Goal: Information Seeking & Learning: Learn about a topic

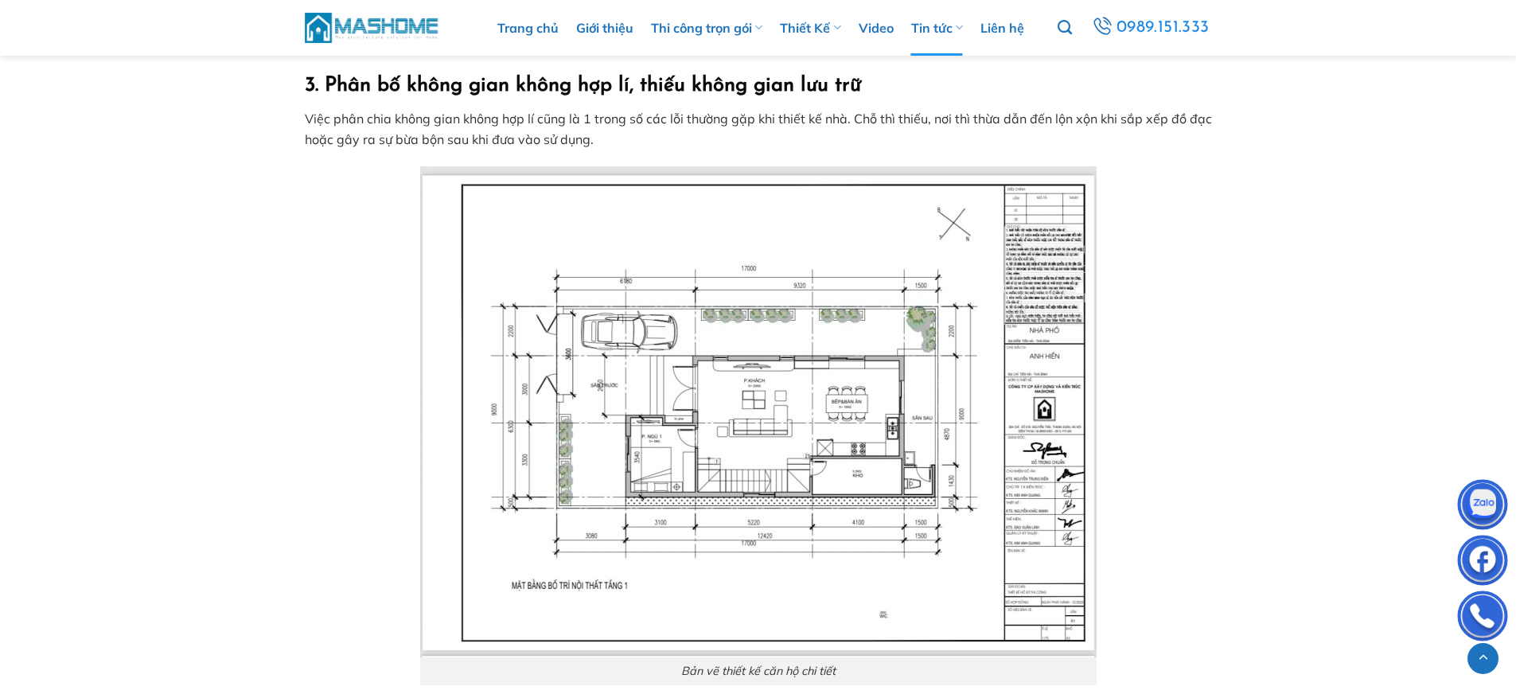
scroll to position [2070, 0]
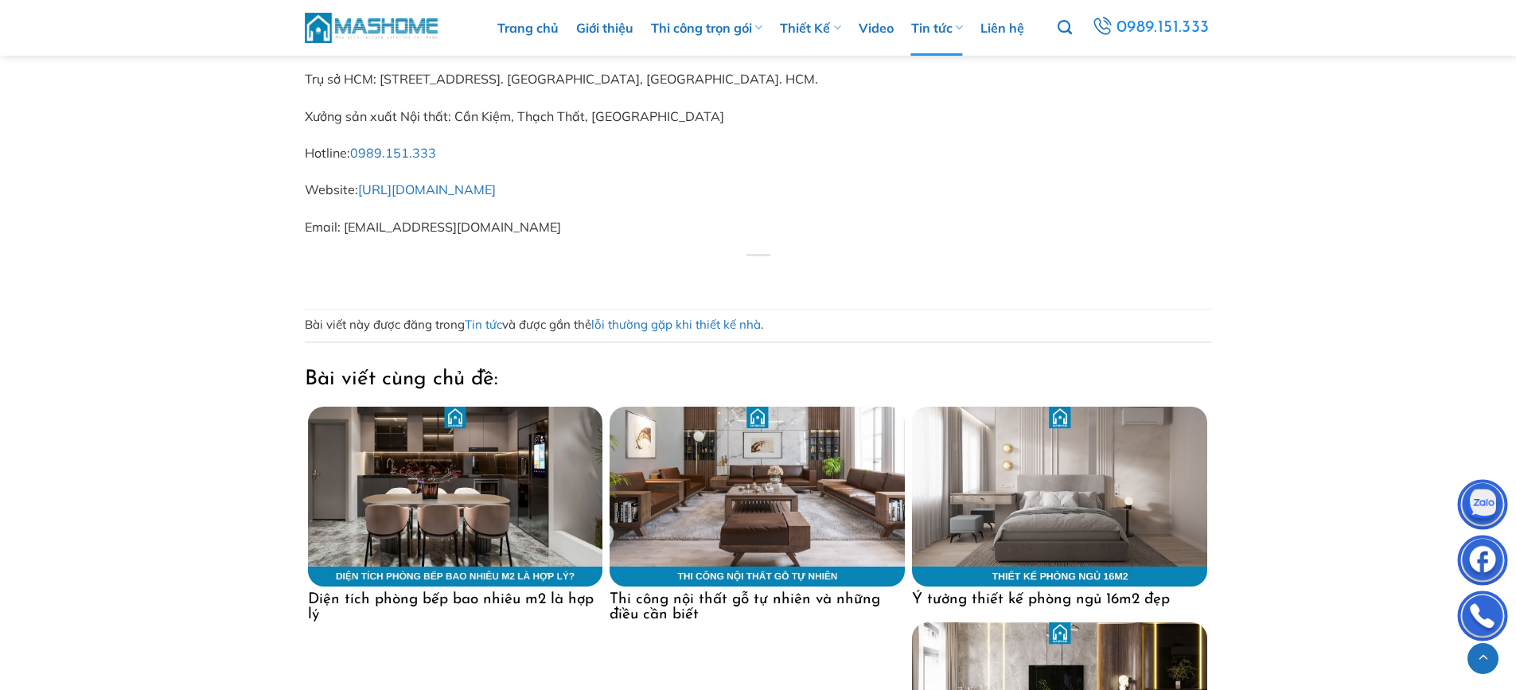
scroll to position [4713, 0]
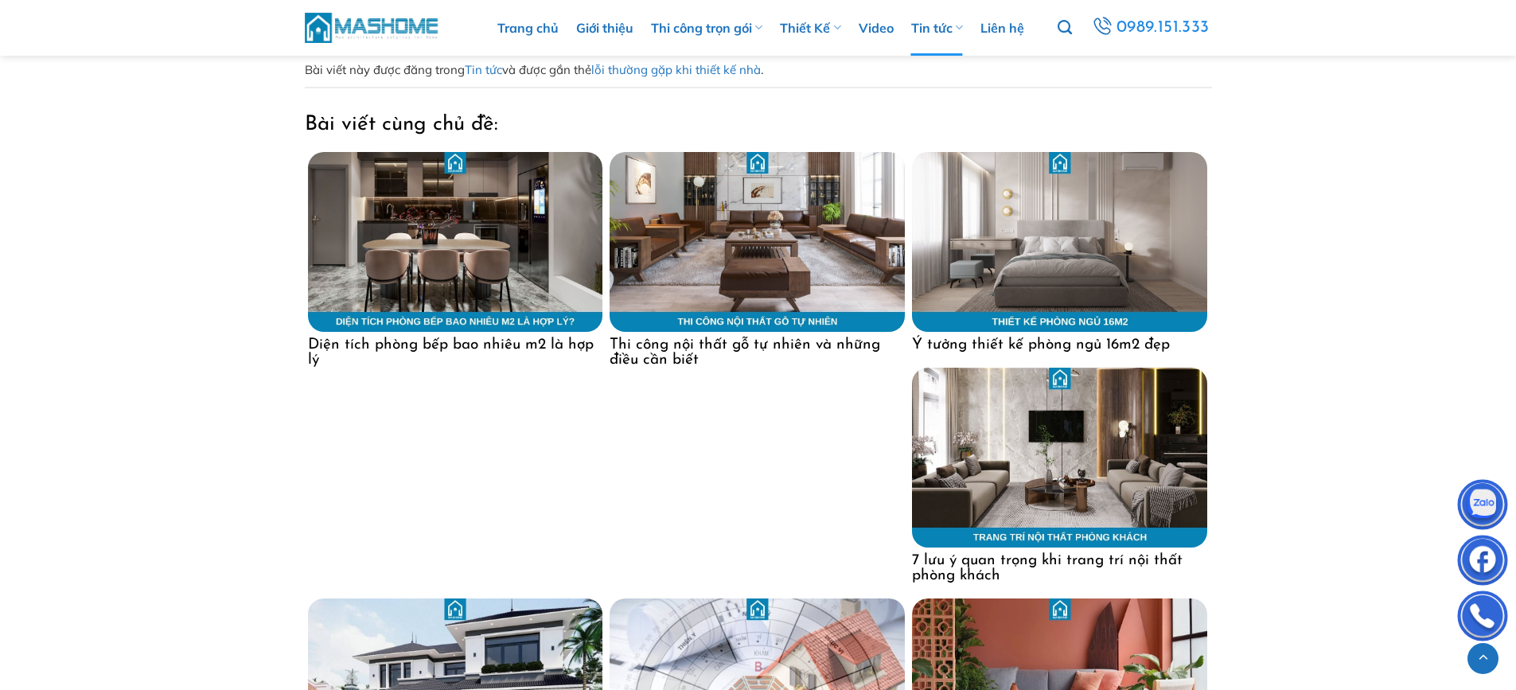
click at [461, 331] on img at bounding box center [455, 242] width 295 height 180
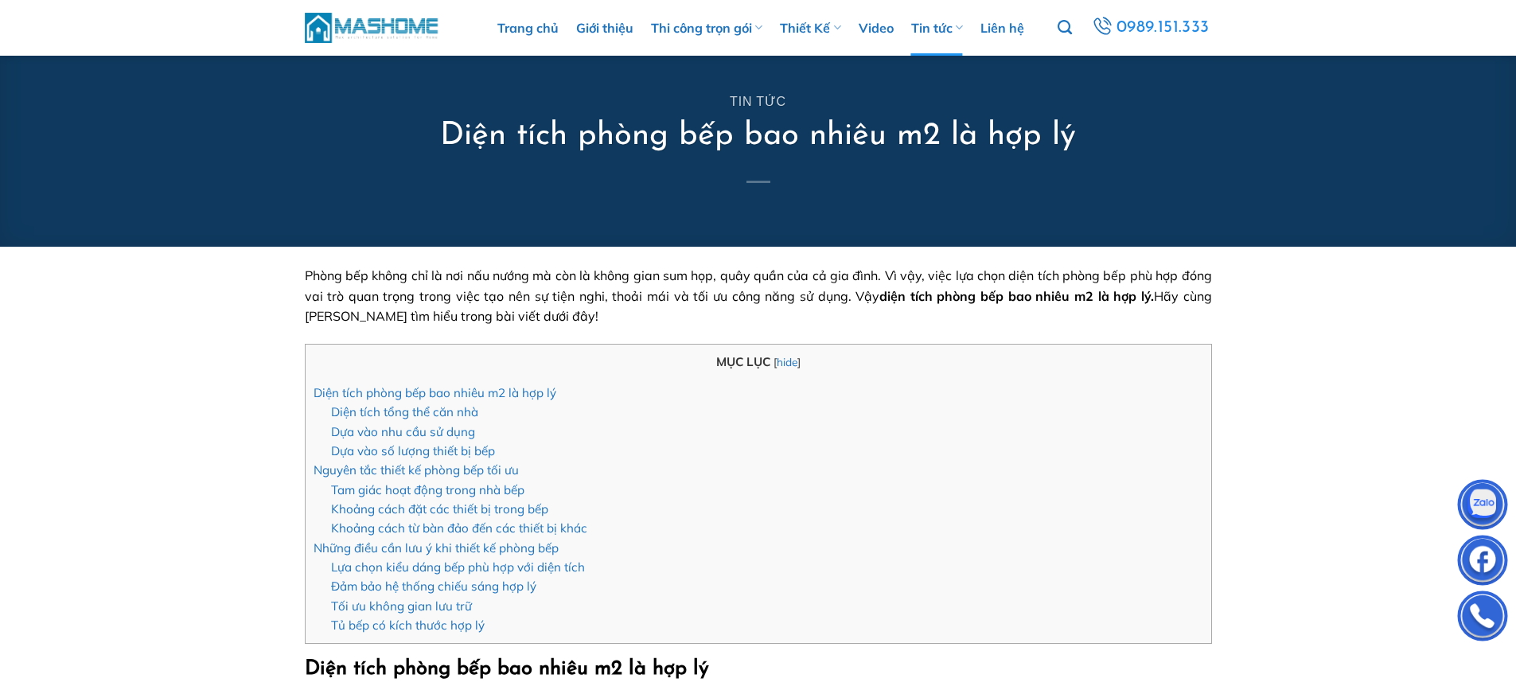
scroll to position [350, 0]
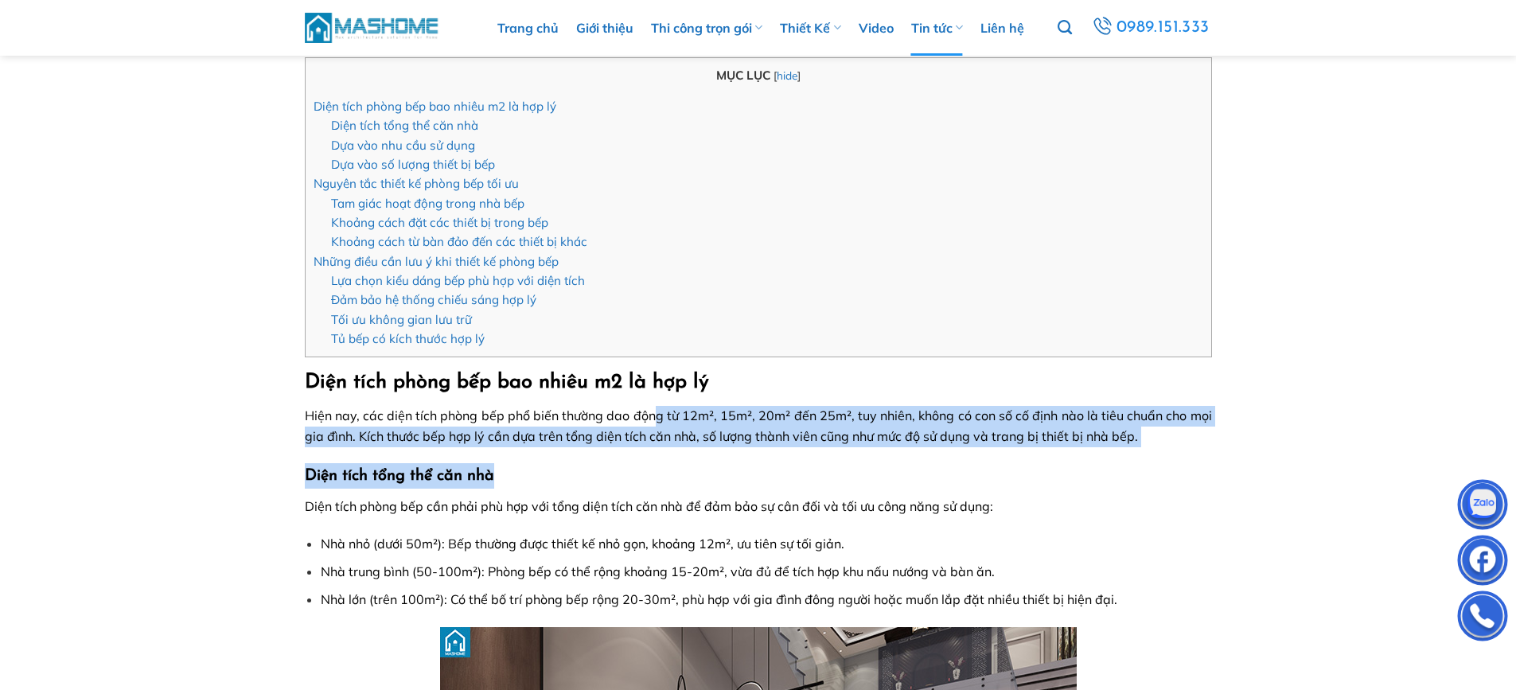
drag, startPoint x: 658, startPoint y: 414, endPoint x: 796, endPoint y: 430, distance: 139.4
click at [834, 439] on span "Hiện nay, các diện tích phòng bếp phổ biến thường dao động từ 12m², 15m², 20m² …" at bounding box center [758, 426] width 907 height 37
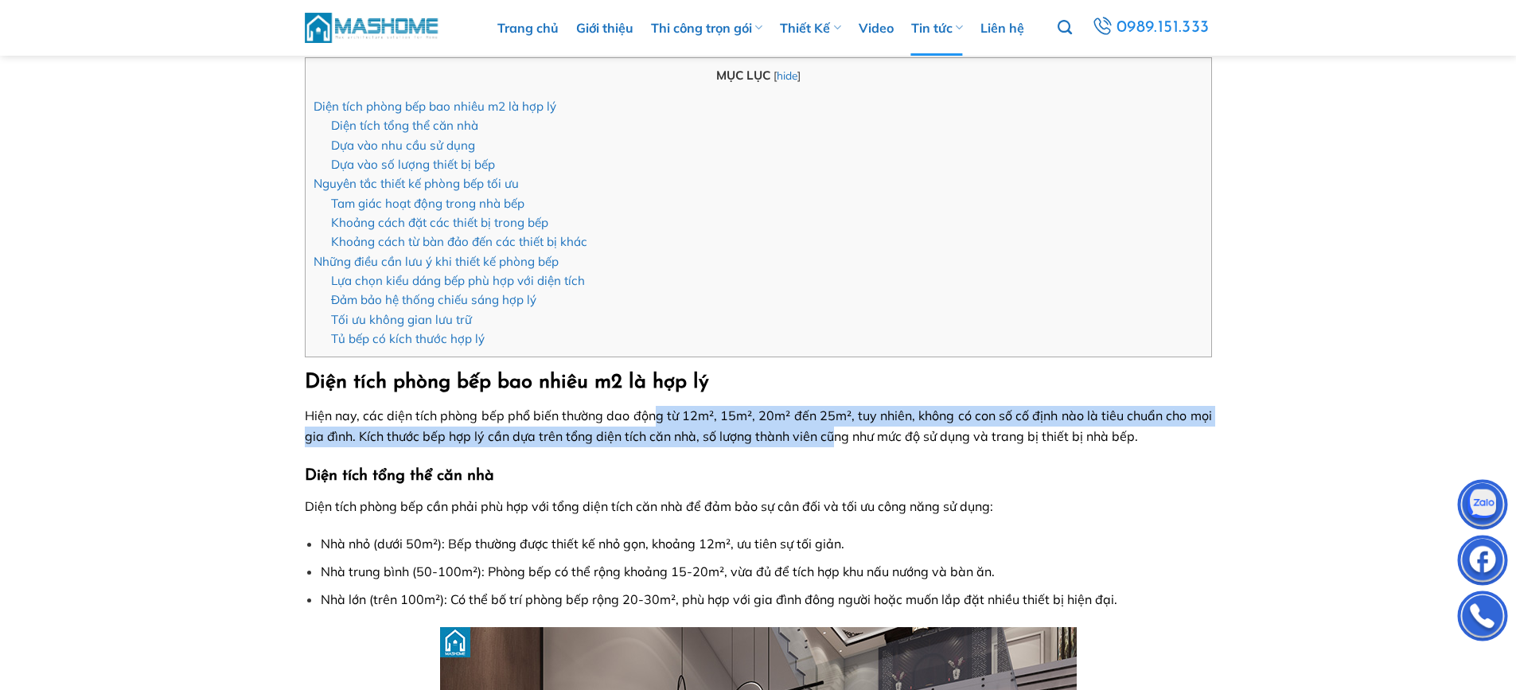
click at [773, 426] on p "Hiện nay, các diện tích phòng bếp phổ biến thường dao động từ 12m², 15m², 20m² …" at bounding box center [758, 426] width 907 height 41
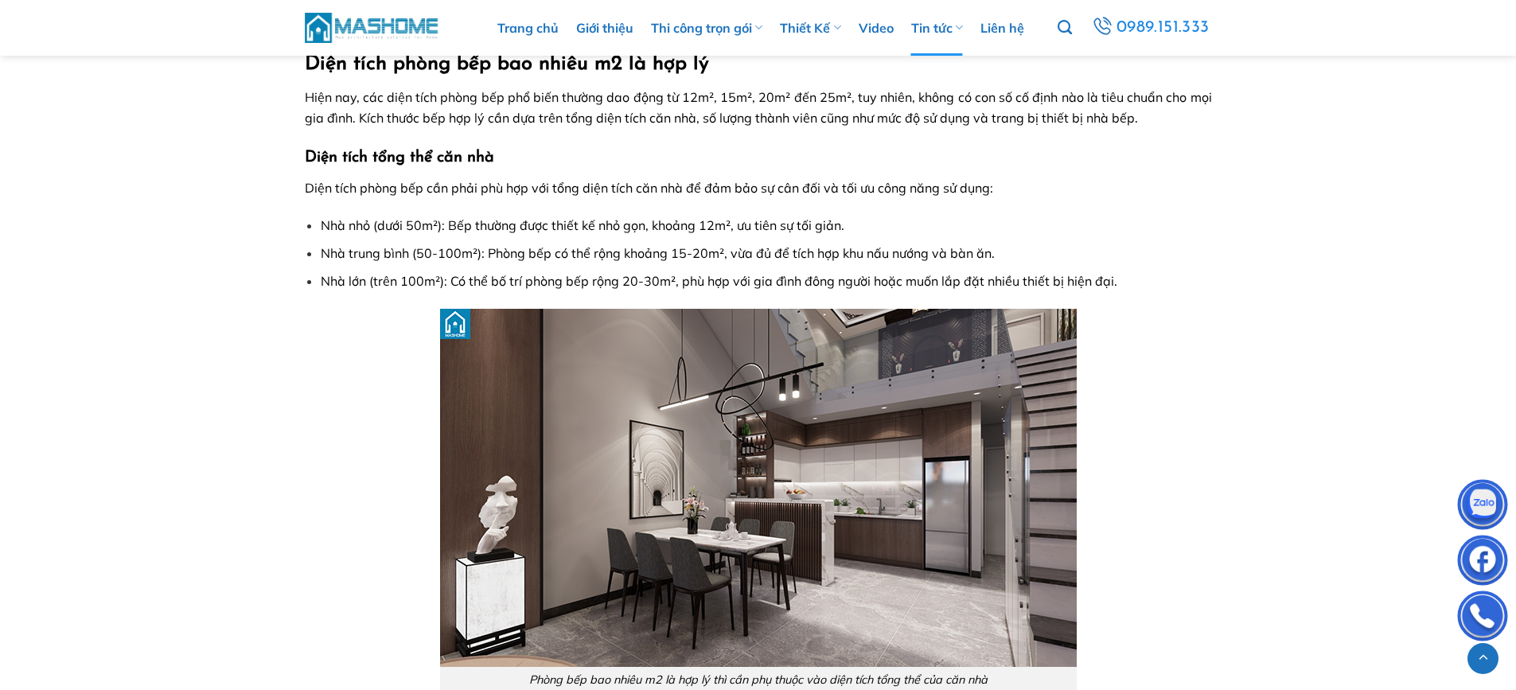
scroll to position [732, 0]
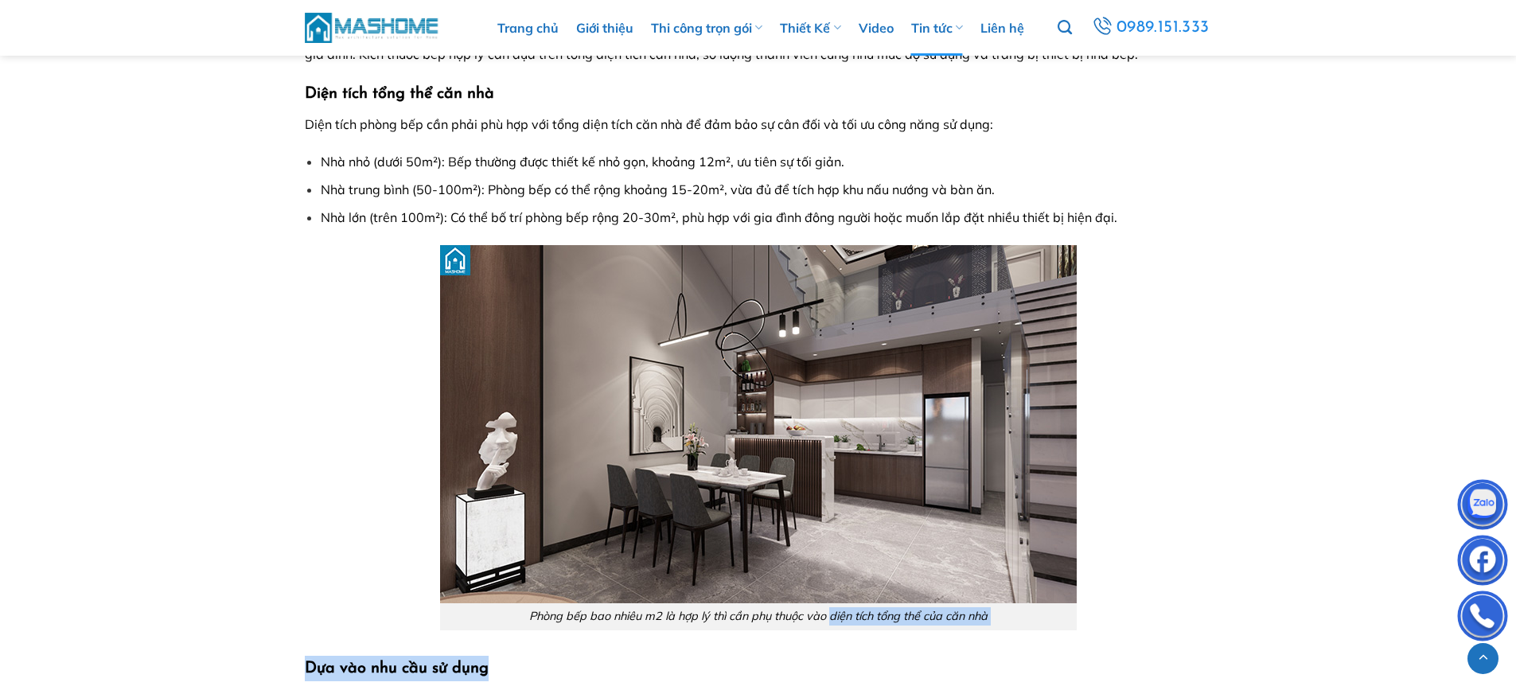
drag, startPoint x: 829, startPoint y: 623, endPoint x: 1015, endPoint y: 632, distance: 186.5
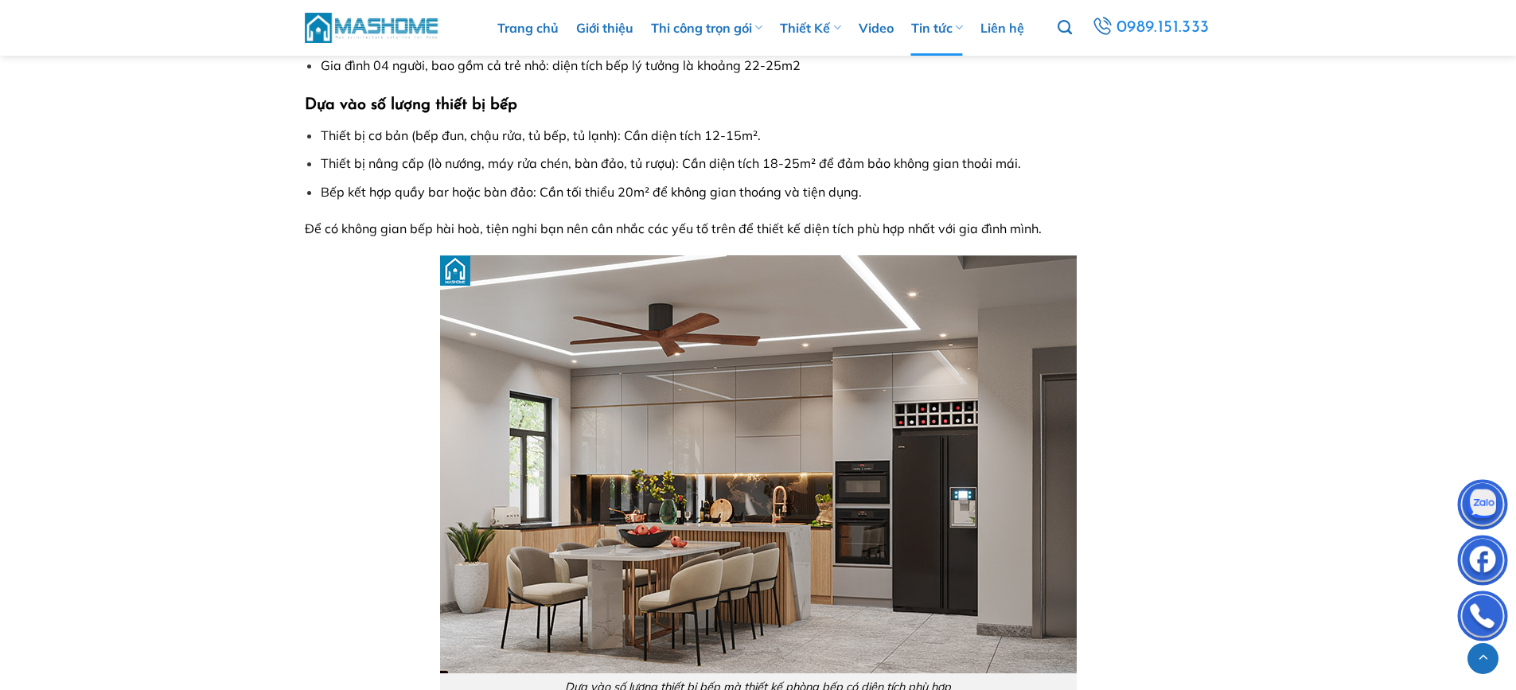
scroll to position [1491, 0]
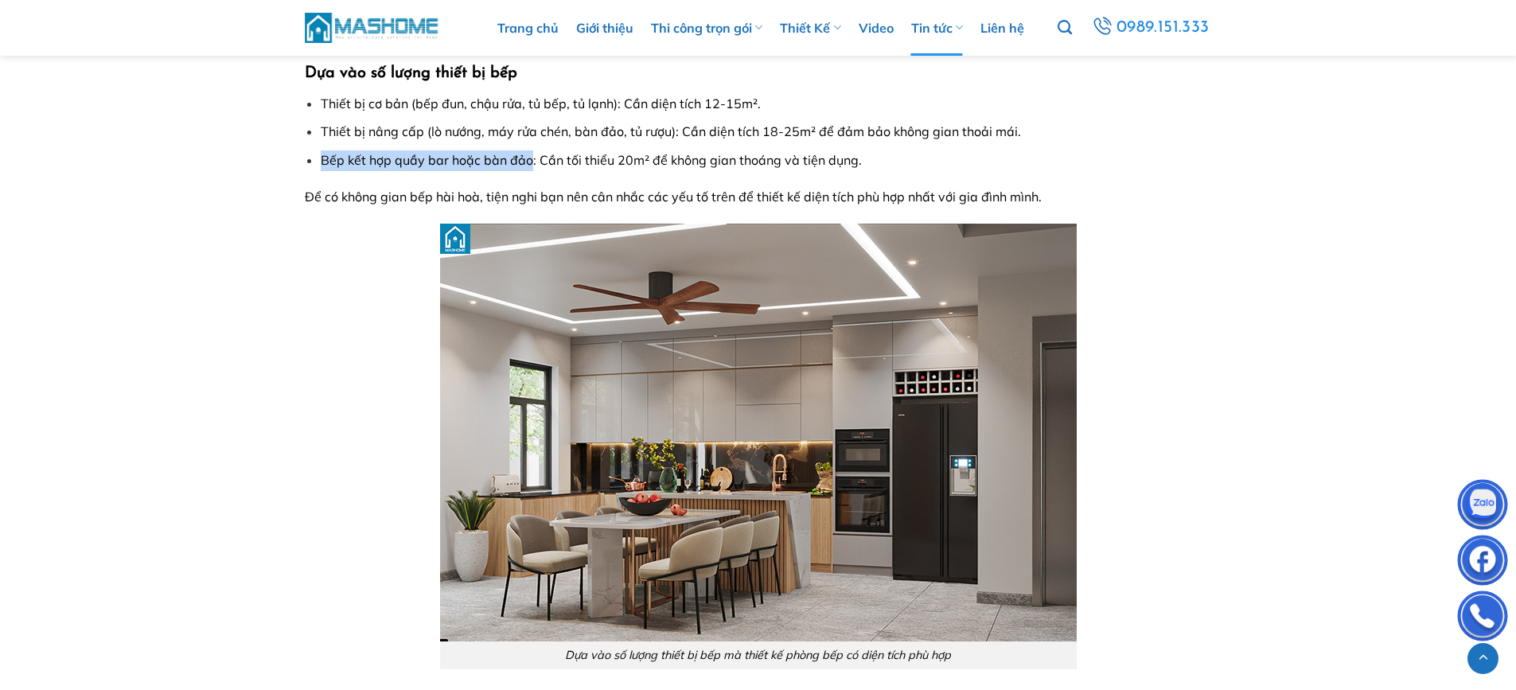
drag, startPoint x: 320, startPoint y: 161, endPoint x: 528, endPoint y: 159, distance: 207.8
click at [528, 159] on ul "Thiết bị cơ bản (bếp đun, chậu rửa, tủ bếp, tủ lạnh): Cần diện tích 12-15m². Th…" at bounding box center [758, 132] width 907 height 76
copy span "Bếp kết hợp quầy bar hoặc bàn đảo"
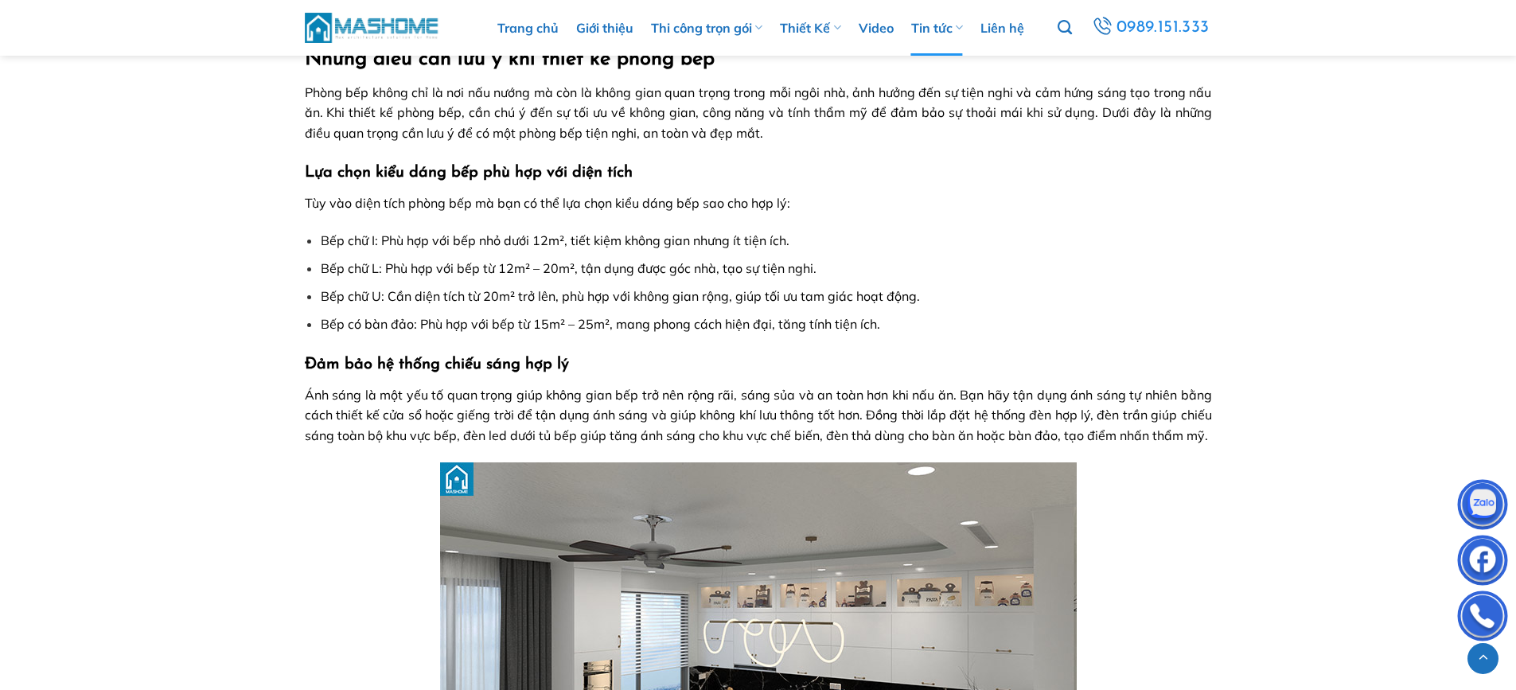
scroll to position [4054, 0]
